Goal: Information Seeking & Learning: Learn about a topic

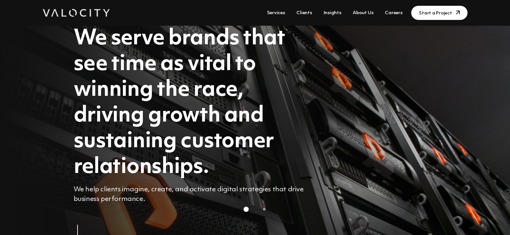
click at [394, 14] on link "Careers" at bounding box center [393, 13] width 23 height 12
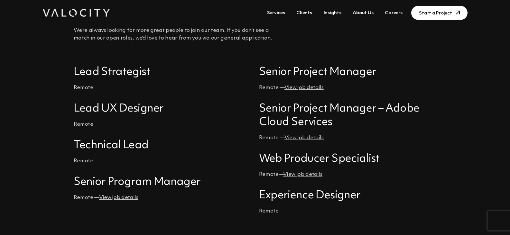
scroll to position [225, 0]
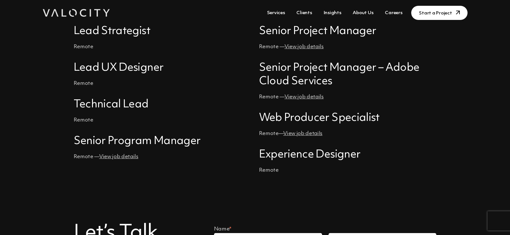
click at [124, 159] on link "View job details" at bounding box center [118, 156] width 39 height 5
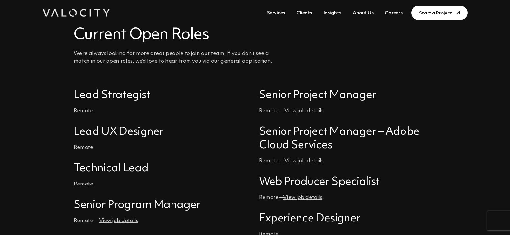
scroll to position [161, 0]
click at [109, 96] on h4 "Lead Strategist" at bounding box center [163, 96] width 178 height 14
click at [84, 95] on h4 "Lead Strategist" at bounding box center [163, 96] width 178 height 14
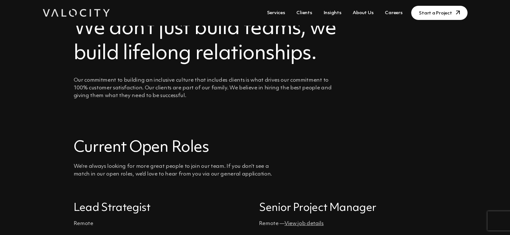
scroll to position [0, 0]
